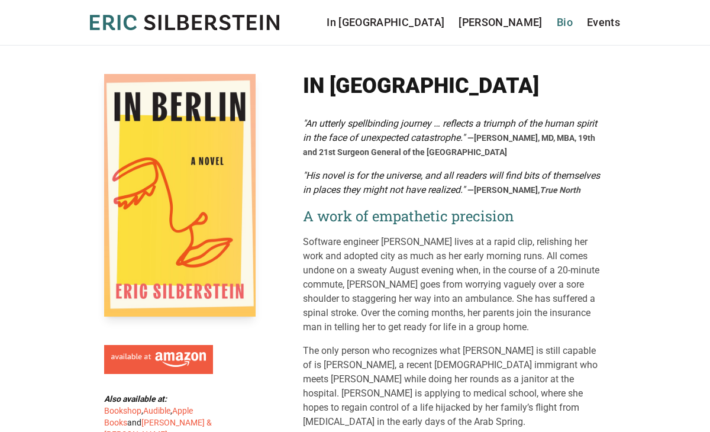
click at [564, 23] on link "Bio" at bounding box center [565, 22] width 16 height 17
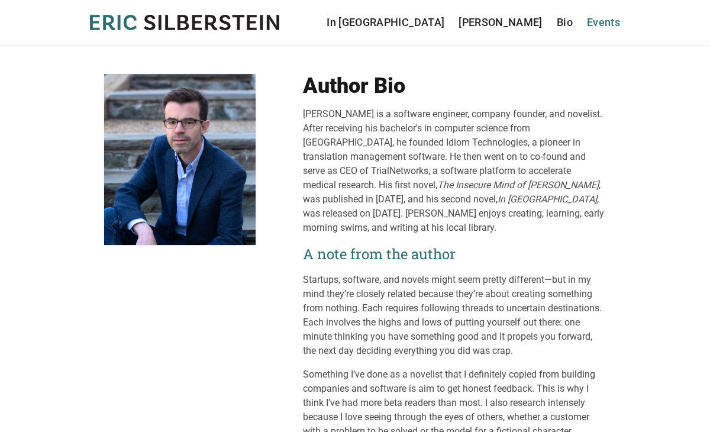
click at [603, 26] on link "Events" at bounding box center [603, 22] width 33 height 17
